Goal: Submit feedback/report problem

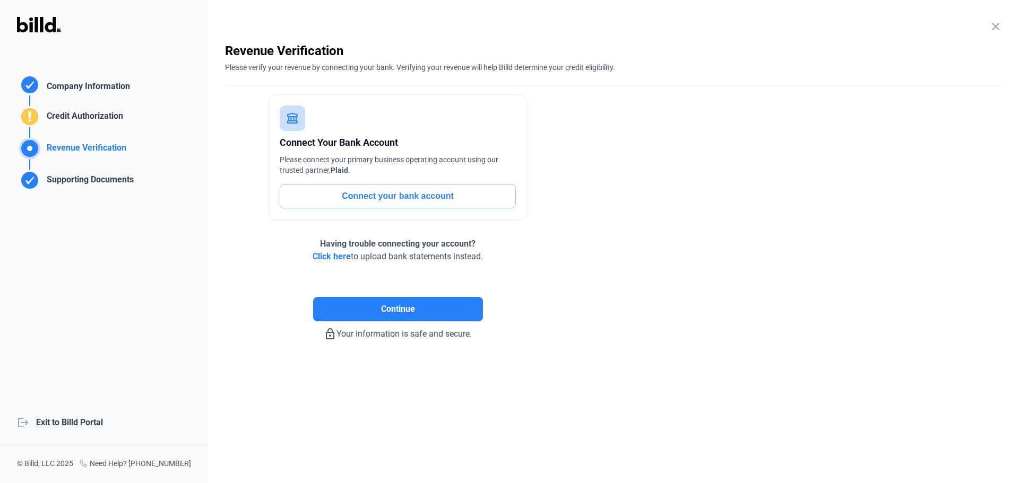
click at [75, 427] on div "logout Exit to Billd Portal" at bounding box center [104, 423] width 208 height 46
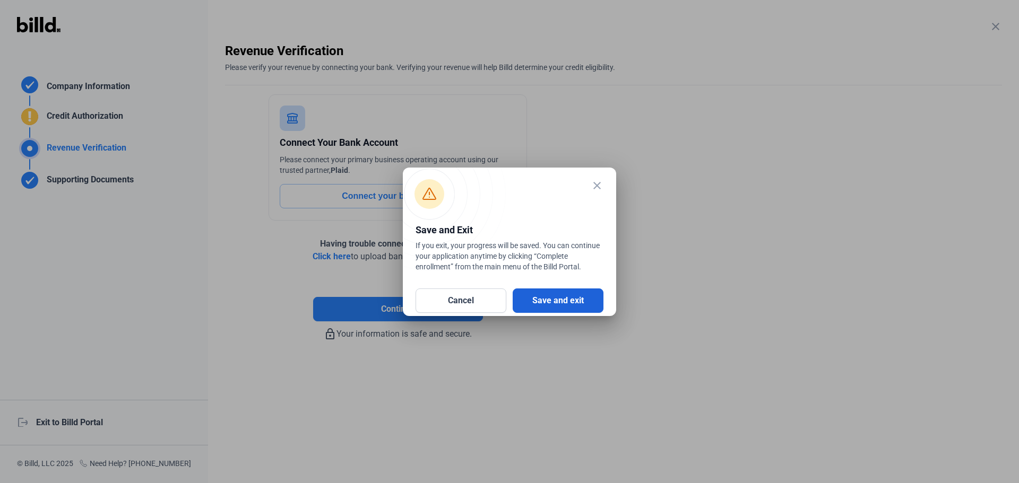
click at [573, 302] on button "Save and exit" at bounding box center [558, 301] width 91 height 24
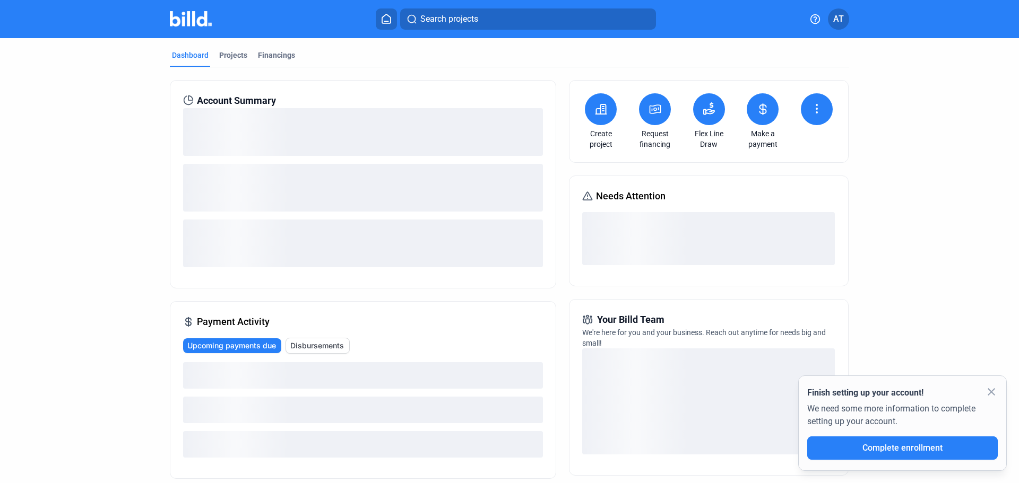
click at [810, 17] on icon at bounding box center [815, 19] width 11 height 11
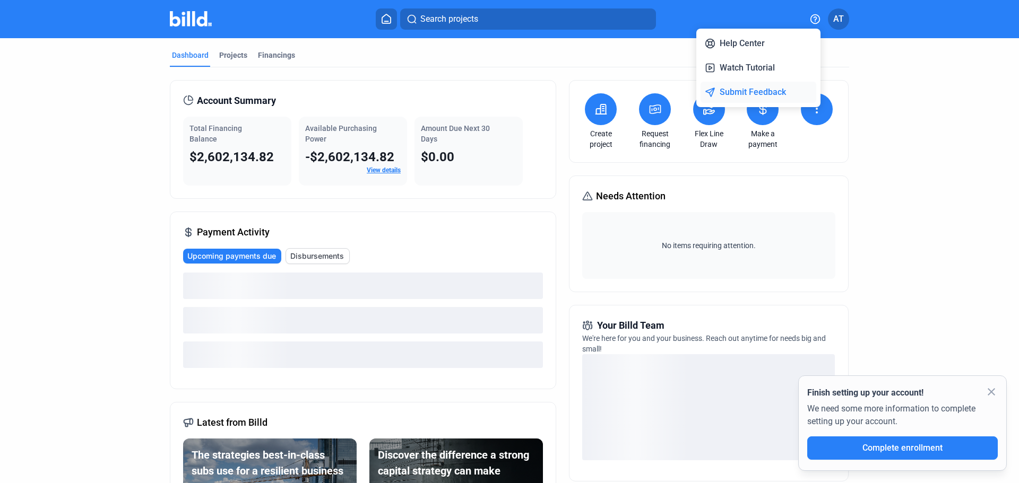
click at [746, 88] on button "Submit Feedback" at bounding box center [758, 92] width 116 height 21
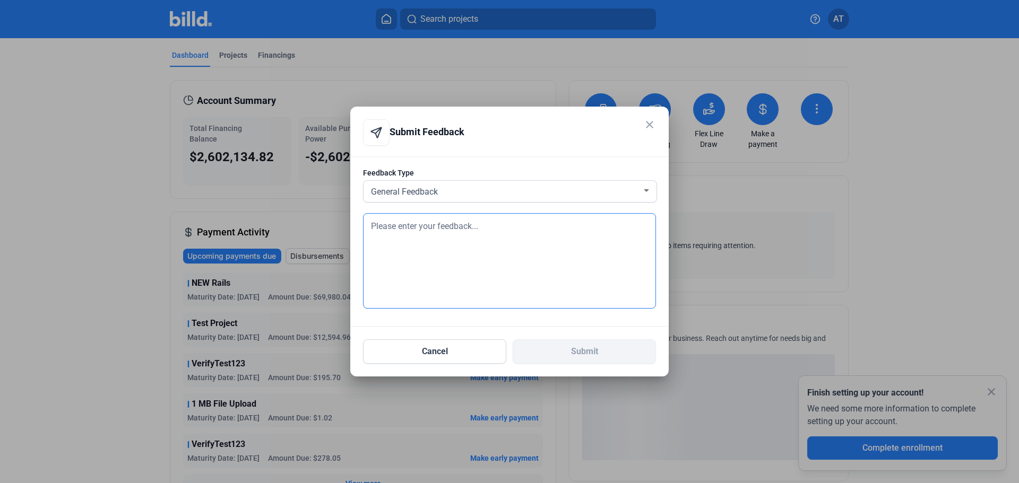
click at [421, 249] on textarea at bounding box center [509, 261] width 293 height 96
type textarea "Test"
click at [577, 348] on button "Submit" at bounding box center [584, 352] width 143 height 24
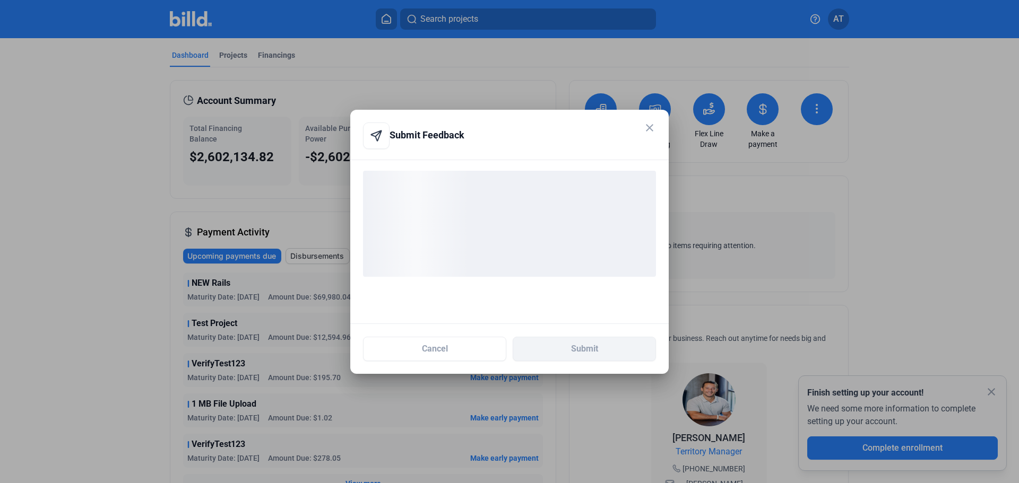
click at [504, 127] on div "Submit Feedback" at bounding box center [496, 135] width 266 height 25
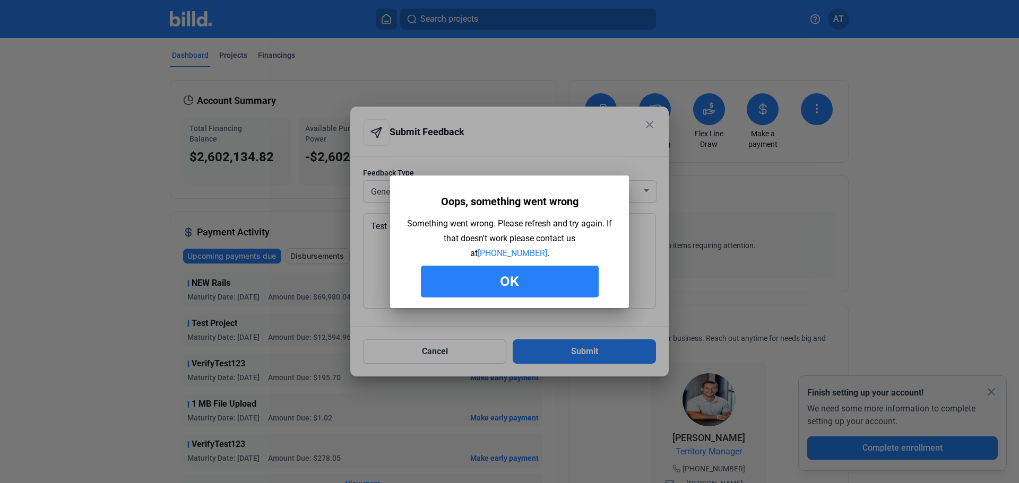
click at [511, 284] on button "Ok" at bounding box center [510, 282] width 178 height 32
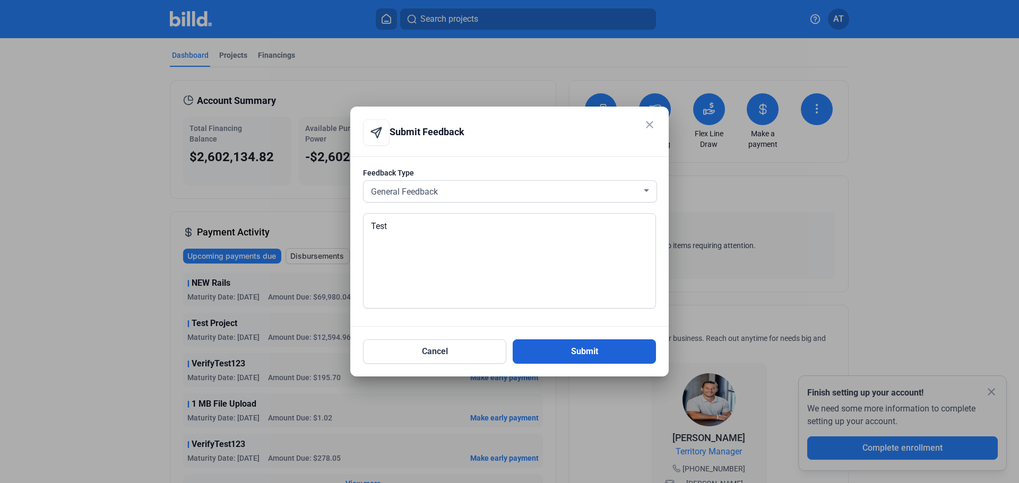
click at [597, 353] on button "Submit" at bounding box center [584, 352] width 143 height 24
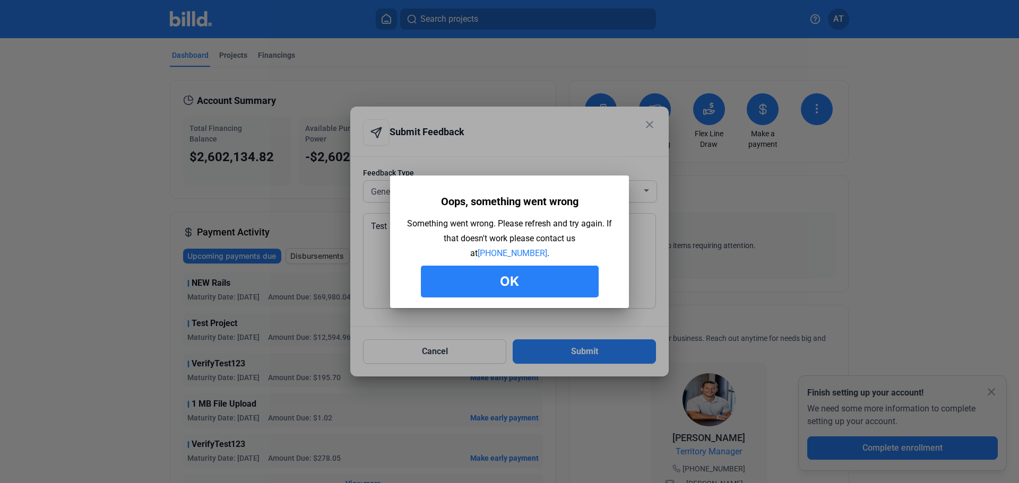
click at [541, 289] on button "Ok" at bounding box center [510, 282] width 178 height 32
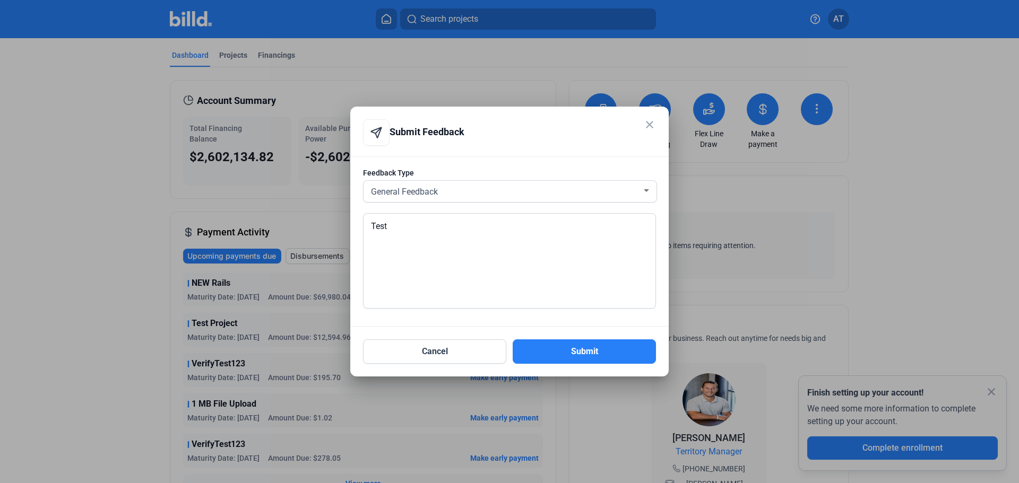
click at [650, 124] on mat-icon "close" at bounding box center [649, 124] width 13 height 13
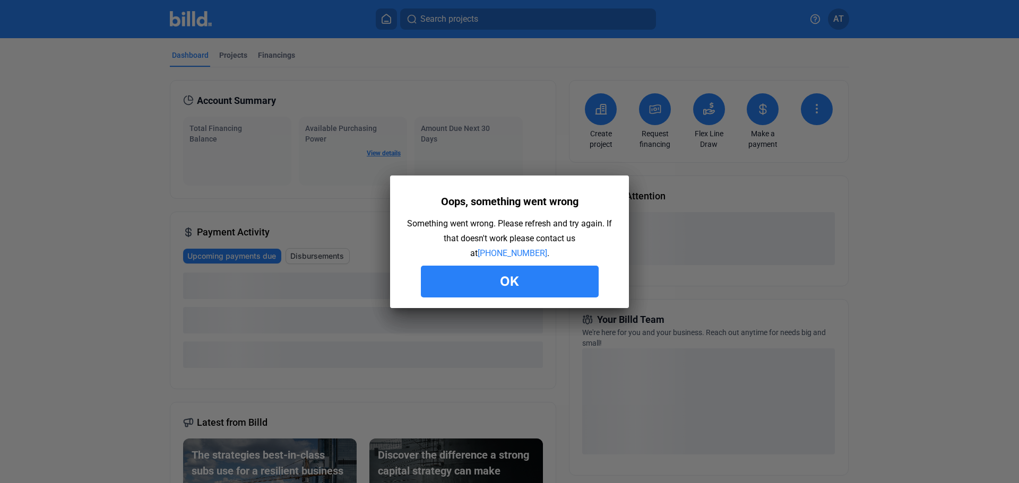
click at [542, 279] on button "Ok" at bounding box center [510, 282] width 178 height 32
click at [540, 281] on button "Ok" at bounding box center [510, 282] width 178 height 32
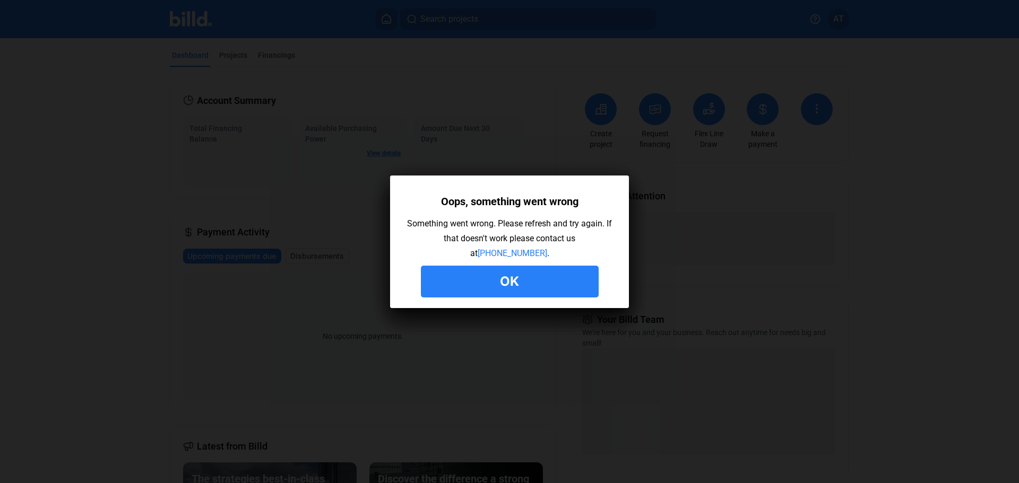
click at [540, 281] on button "Ok" at bounding box center [510, 282] width 178 height 32
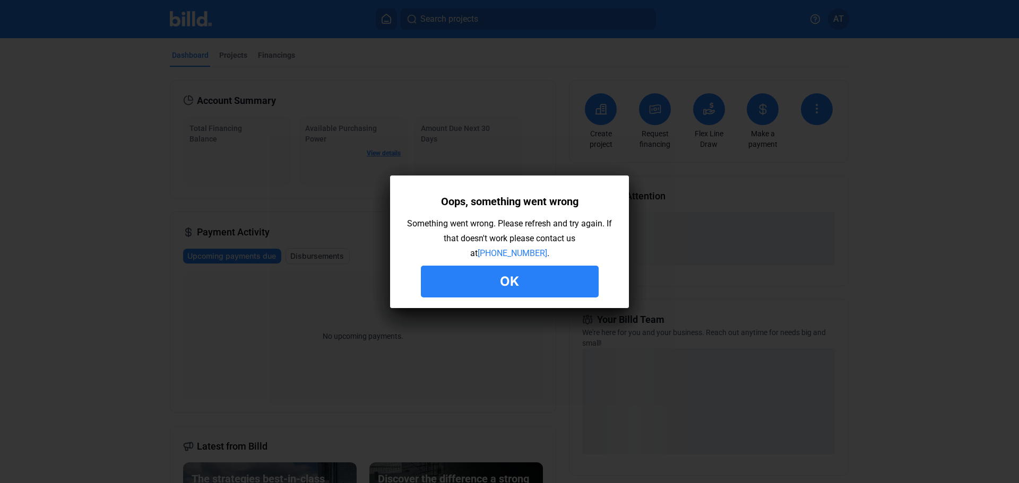
click at [540, 281] on button "Ok" at bounding box center [510, 282] width 178 height 32
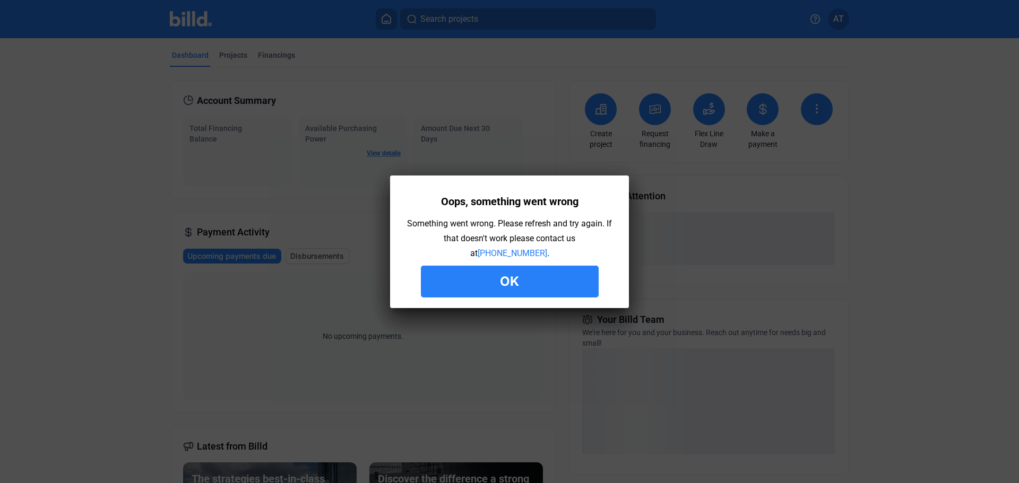
click at [540, 281] on button "Ok" at bounding box center [510, 282] width 178 height 32
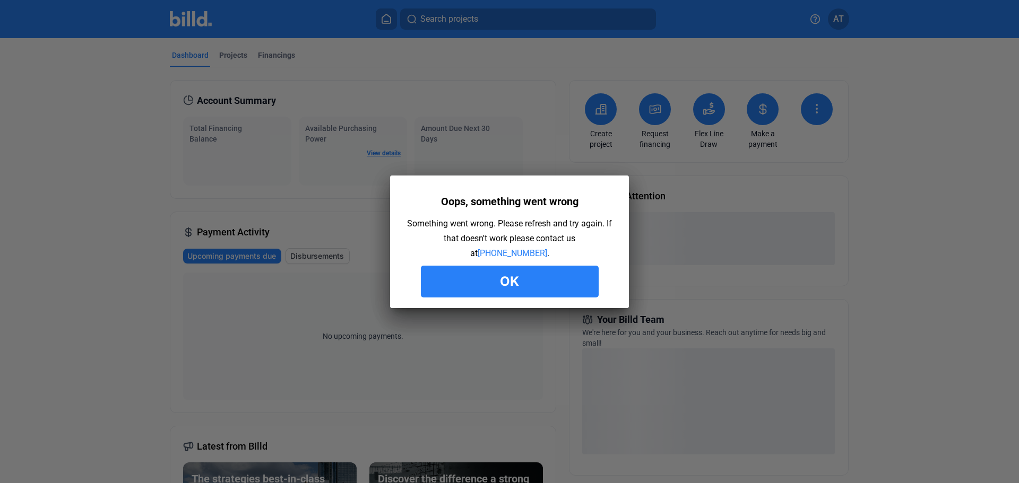
click at [540, 281] on button "Ok" at bounding box center [510, 282] width 178 height 32
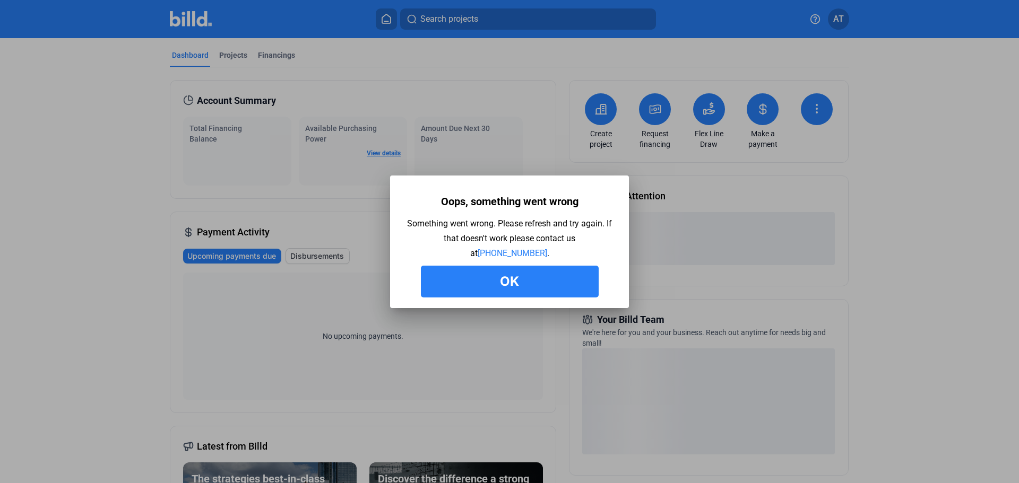
click at [539, 281] on button "Ok" at bounding box center [510, 282] width 178 height 32
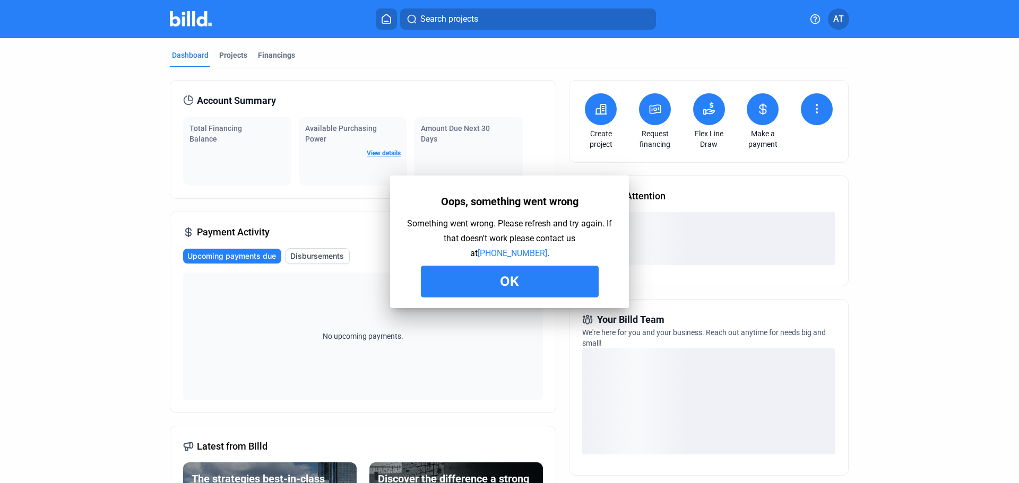
click at [539, 281] on div "No upcoming payments." at bounding box center [363, 336] width 360 height 127
